Goal: Task Accomplishment & Management: Manage account settings

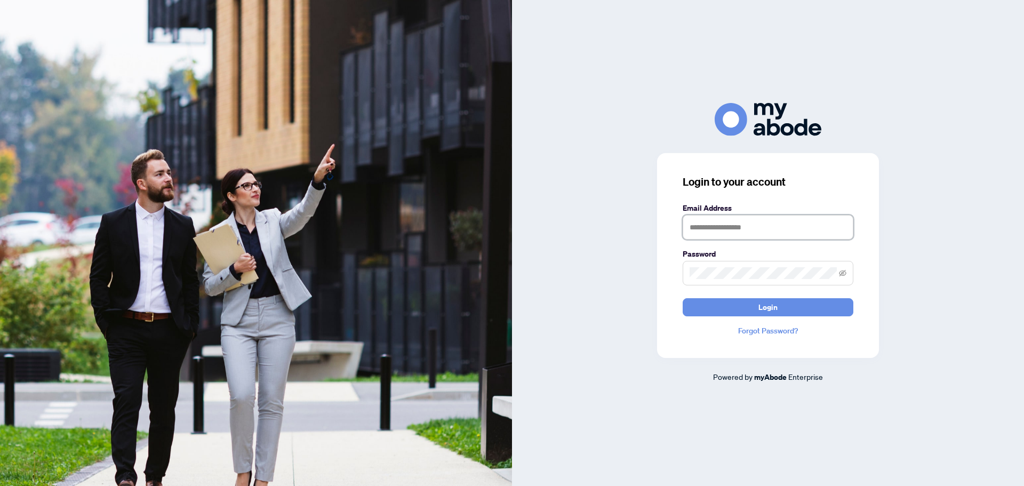
click at [742, 235] on input "text" at bounding box center [768, 227] width 171 height 25
type input "**********"
click at [728, 308] on button "Login" at bounding box center [768, 307] width 171 height 18
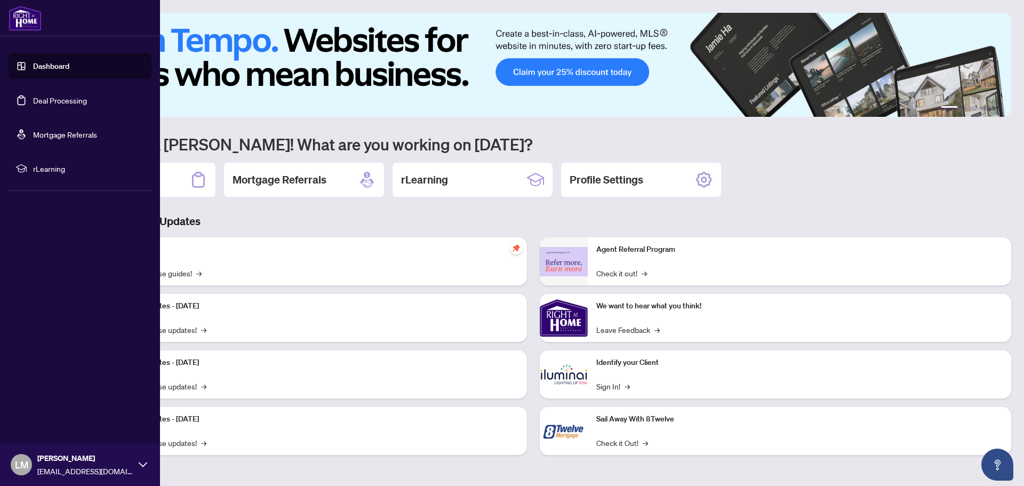
click at [33, 99] on link "Deal Processing" at bounding box center [60, 100] width 54 height 10
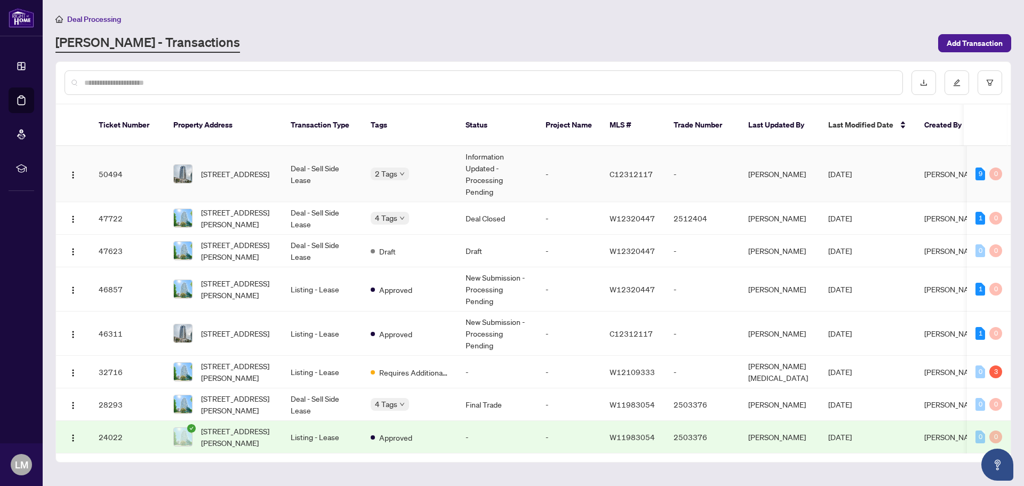
click at [318, 158] on td "Deal - Sell Side Lease" at bounding box center [322, 174] width 80 height 56
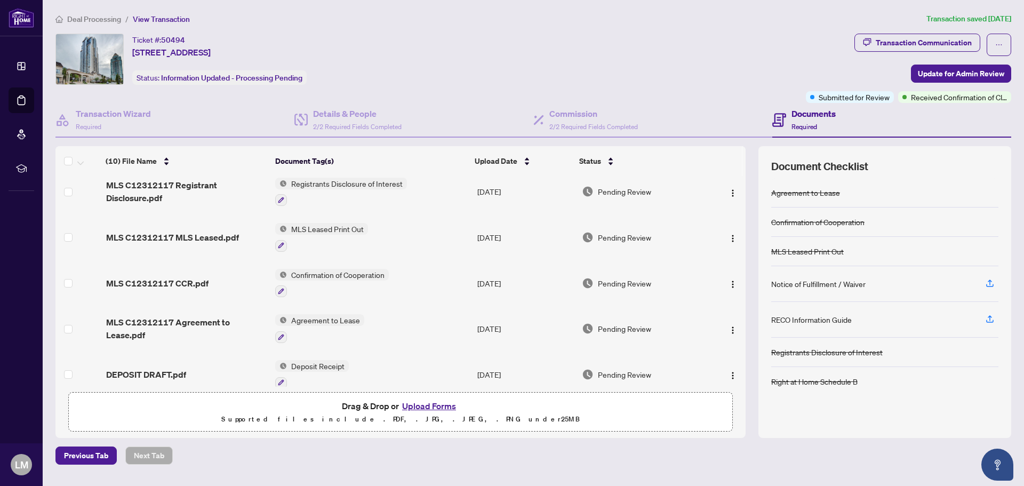
scroll to position [248, 0]
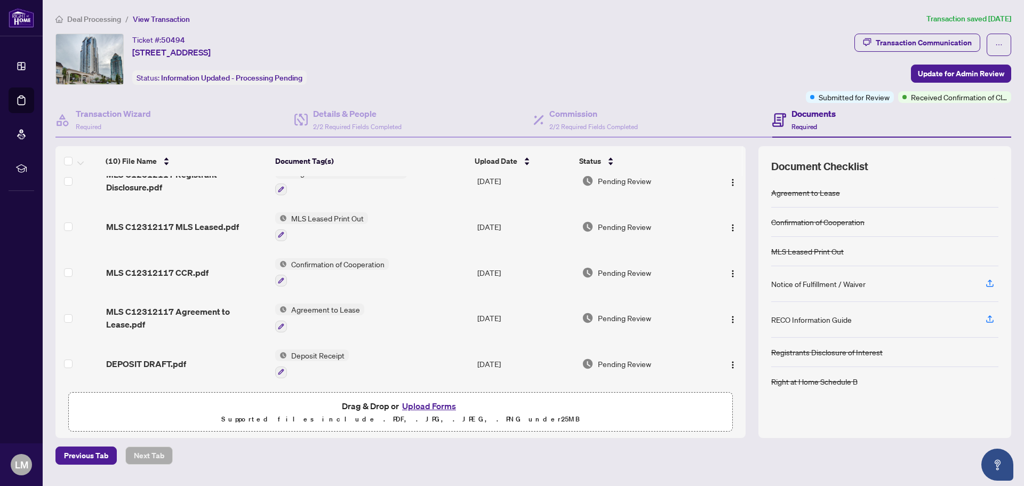
click at [330, 351] on span "Deposit Receipt" at bounding box center [318, 355] width 62 height 12
click at [158, 357] on span "DEPOSIT DRAFT.pdf" at bounding box center [146, 363] width 80 height 13
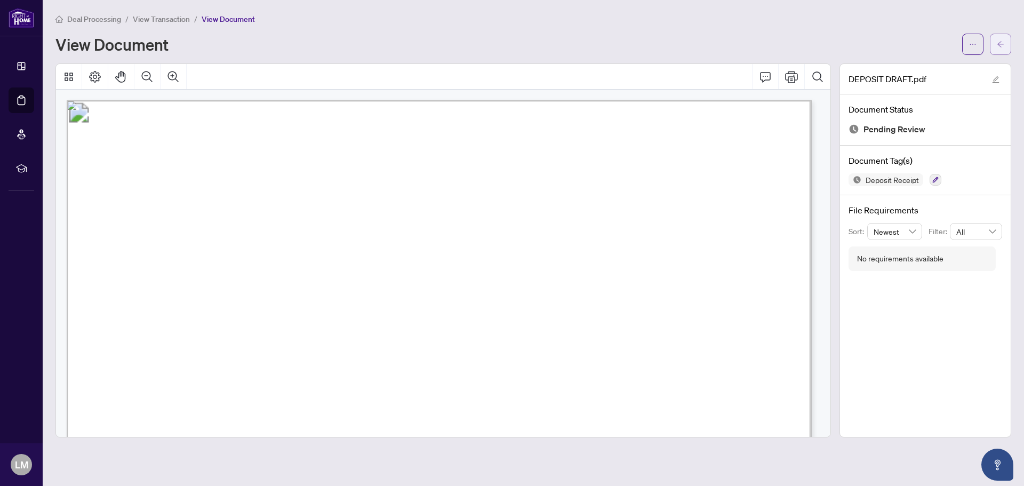
click at [1001, 38] on span "button" at bounding box center [1000, 44] width 7 height 17
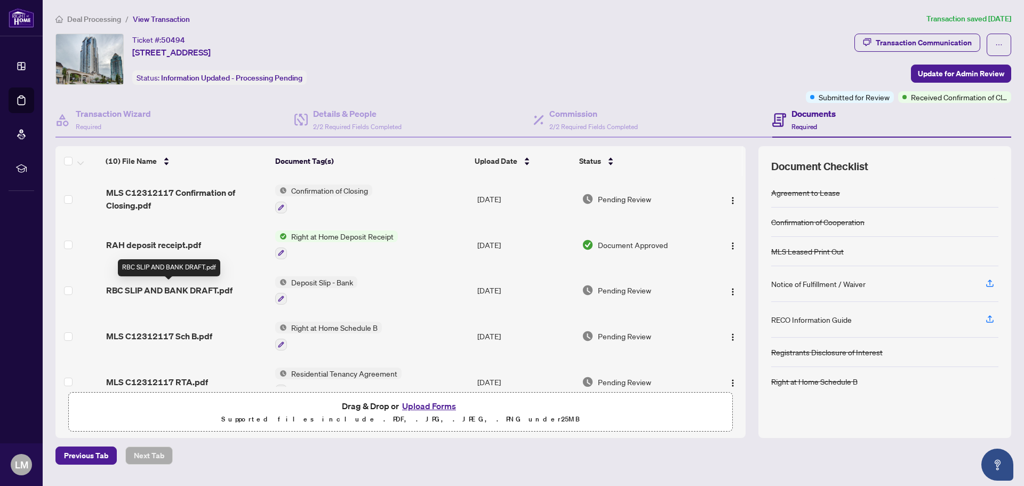
click at [200, 291] on span "RBC SLIP AND BANK DRAFT.pdf" at bounding box center [169, 290] width 126 height 13
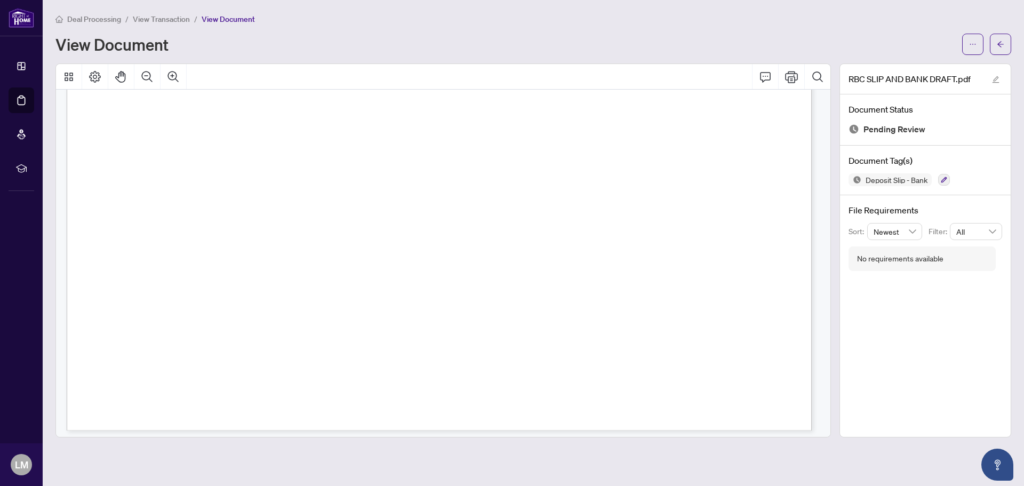
scroll to position [2835, 0]
click at [1003, 41] on icon "arrow-left" at bounding box center [1000, 44] width 7 height 7
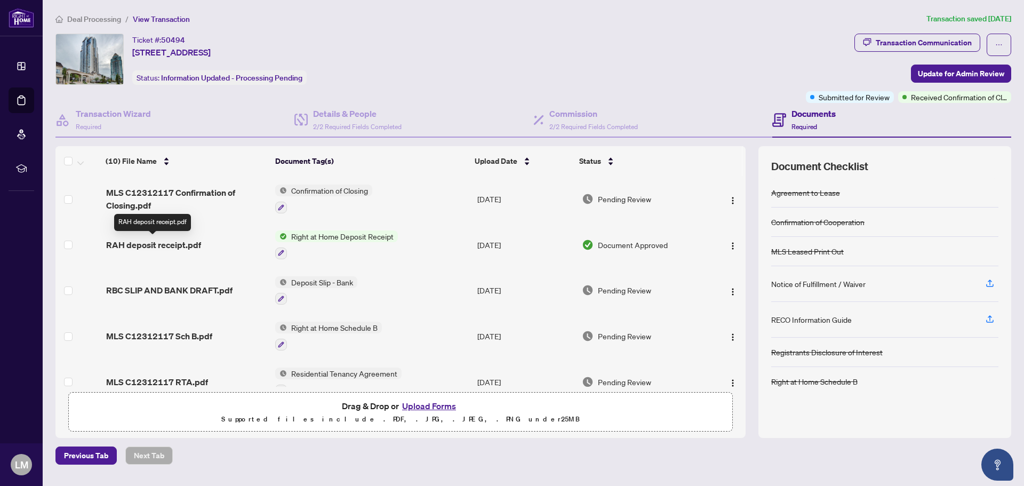
click at [181, 244] on span "RAH deposit receipt.pdf" at bounding box center [153, 244] width 95 height 13
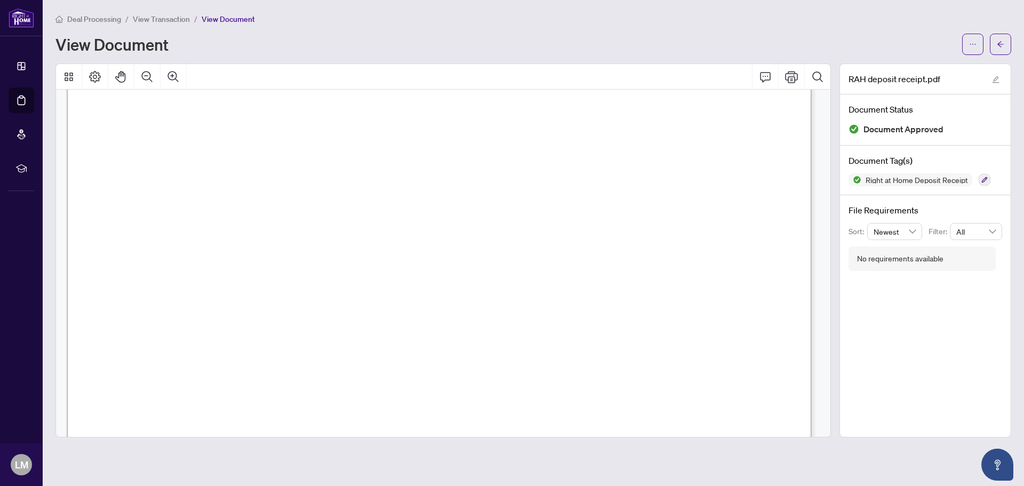
scroll to position [212, 0]
click at [1004, 41] on button "button" at bounding box center [1000, 44] width 21 height 21
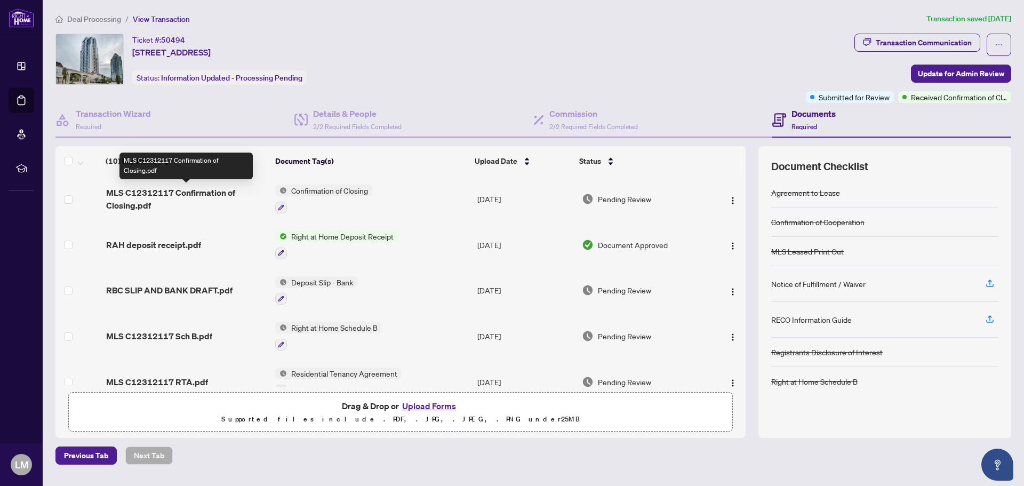
click at [176, 188] on span "MLS C12312117 Confirmation of Closing.pdf" at bounding box center [186, 199] width 161 height 26
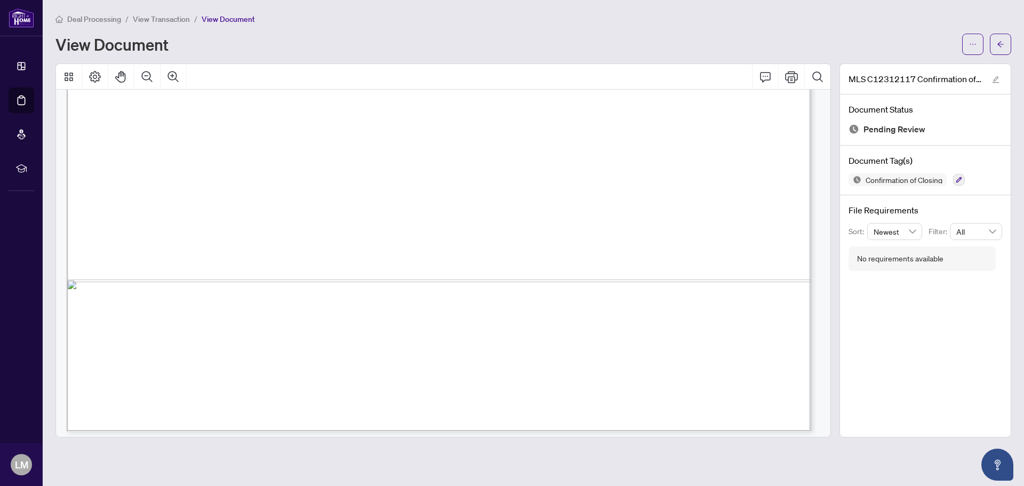
scroll to position [643, 0]
click at [1001, 46] on icon "arrow-left" at bounding box center [1000, 44] width 7 height 7
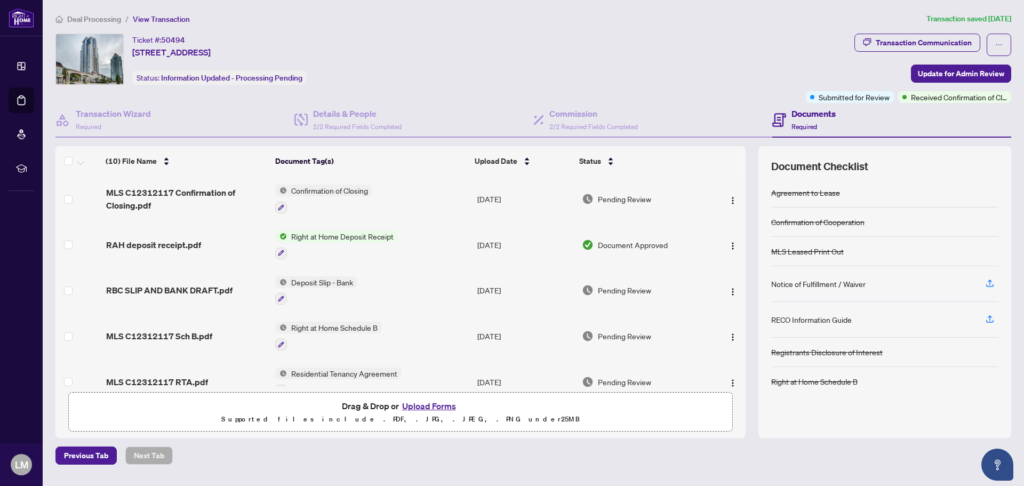
click at [808, 125] on span "Required" at bounding box center [804, 127] width 26 height 8
click at [808, 113] on h4 "Documents" at bounding box center [813, 113] width 44 height 13
click at [1004, 46] on button "button" at bounding box center [999, 45] width 25 height 22
click at [733, 46] on div "Ticket #: 50494 512-1 Rean Dr, Toronto, Ontario M2K 3C1, Canada Status: Informa…" at bounding box center [428, 59] width 746 height 51
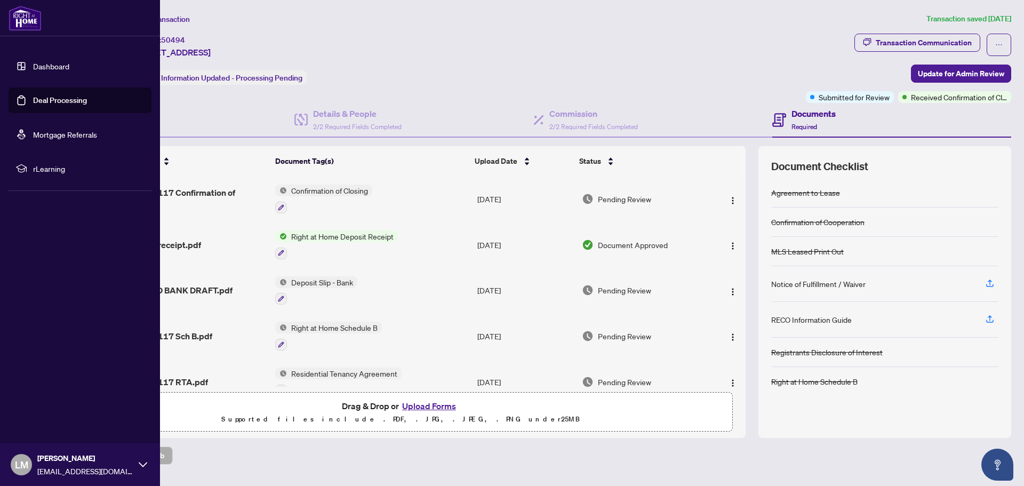
click at [47, 70] on link "Dashboard" at bounding box center [51, 66] width 36 height 10
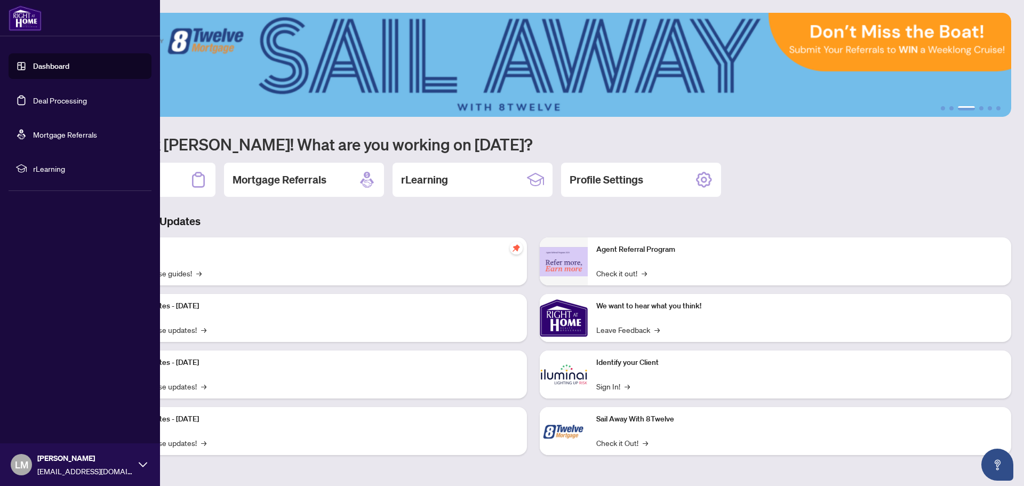
click at [20, 461] on span "LM" at bounding box center [21, 464] width 13 height 15
click at [49, 399] on span "Logout" at bounding box center [43, 401] width 24 height 17
